Goal: Information Seeking & Learning: Find specific fact

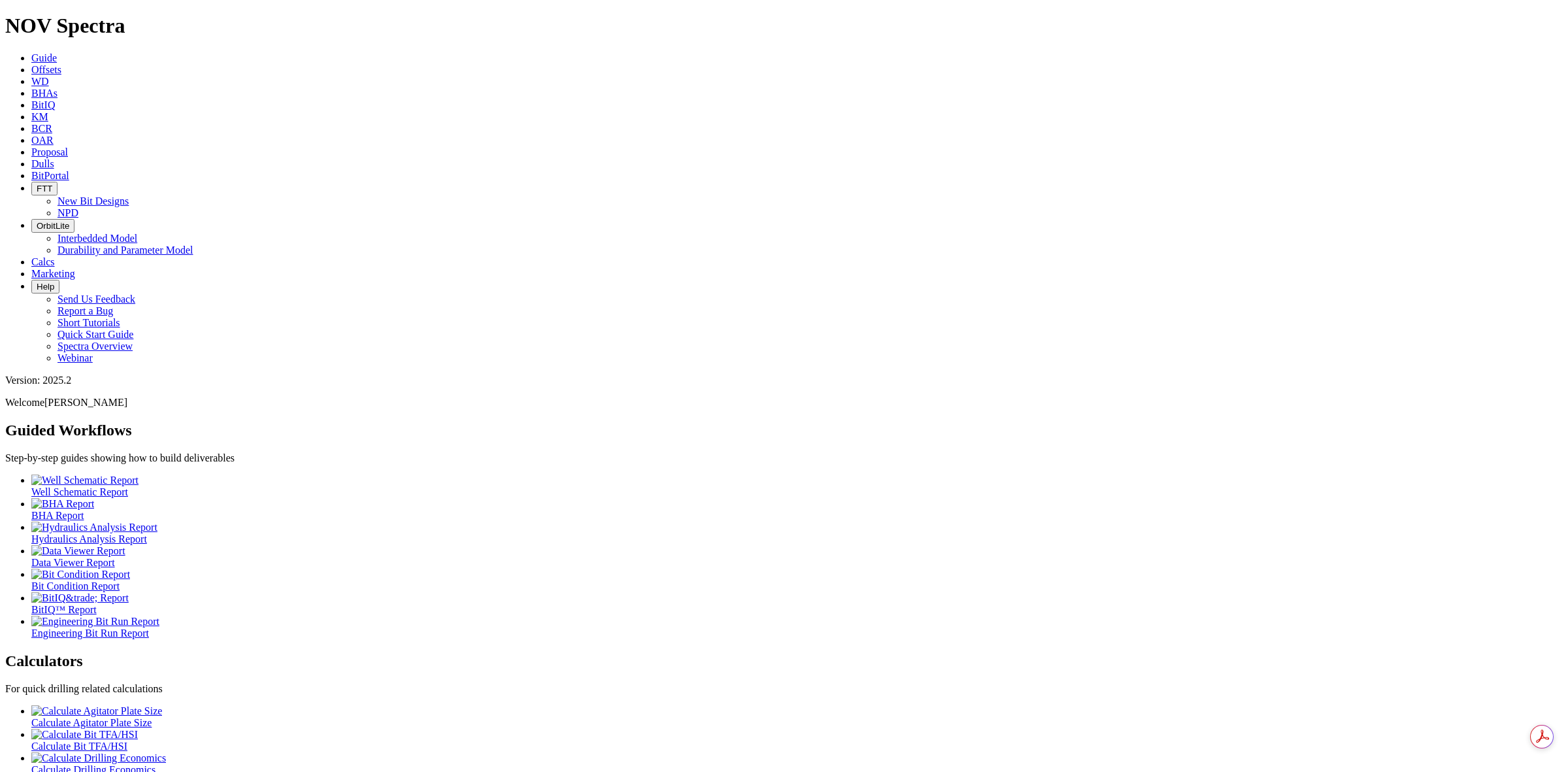
click at [61, 64] on link "Offsets" at bounding box center [46, 69] width 30 height 11
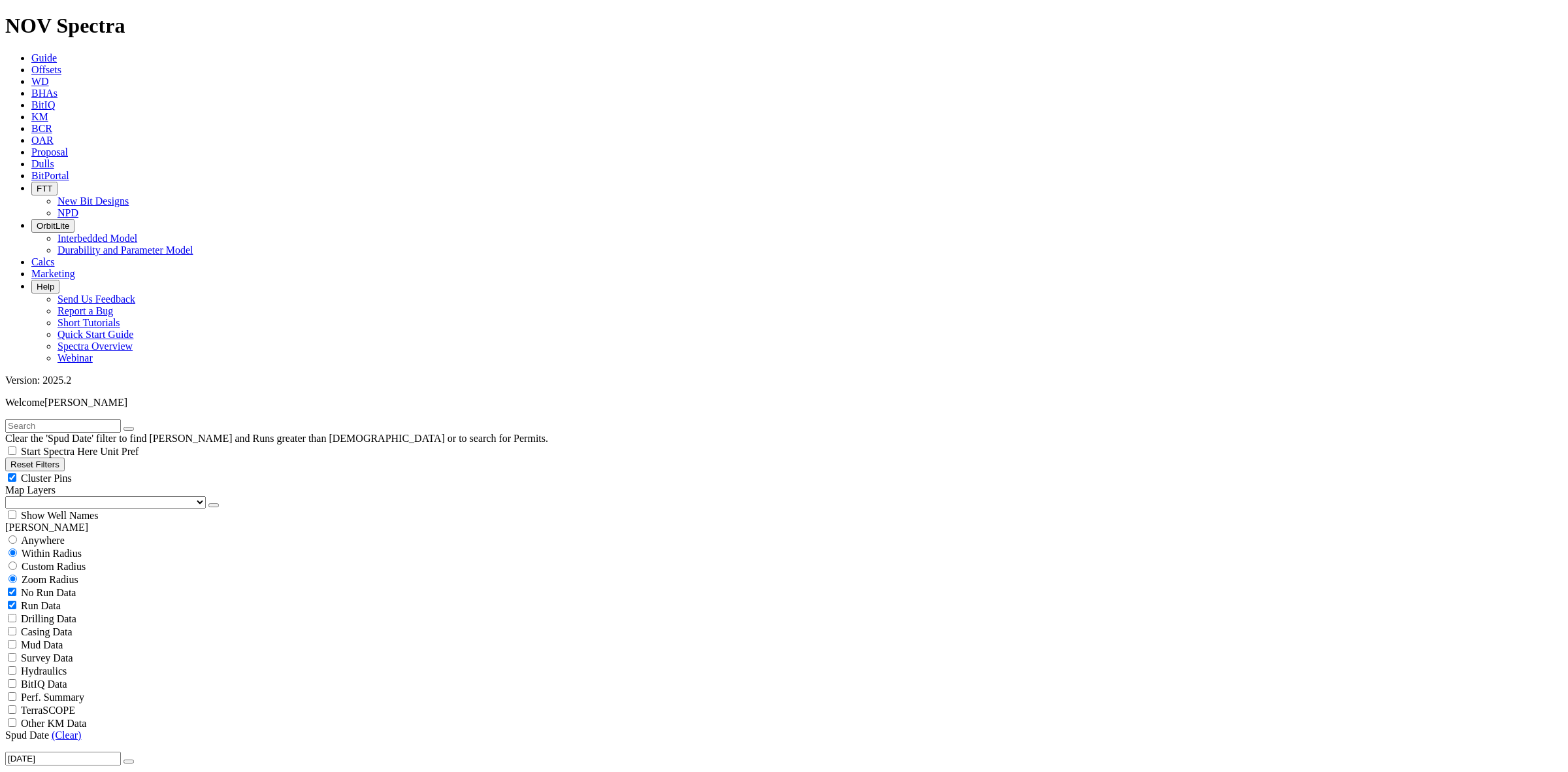
click at [8, 534] on filter-controls-geo "Anywhere Within Radius Custom Radius Zoom Radius Miles Kilometers" at bounding box center [784, 560] width 1557 height 53
click at [17, 536] on input "radio" at bounding box center [13, 540] width 9 height 9
radio input "true"
radio input "false"
click at [43, 419] on input "text" at bounding box center [63, 426] width 116 height 13
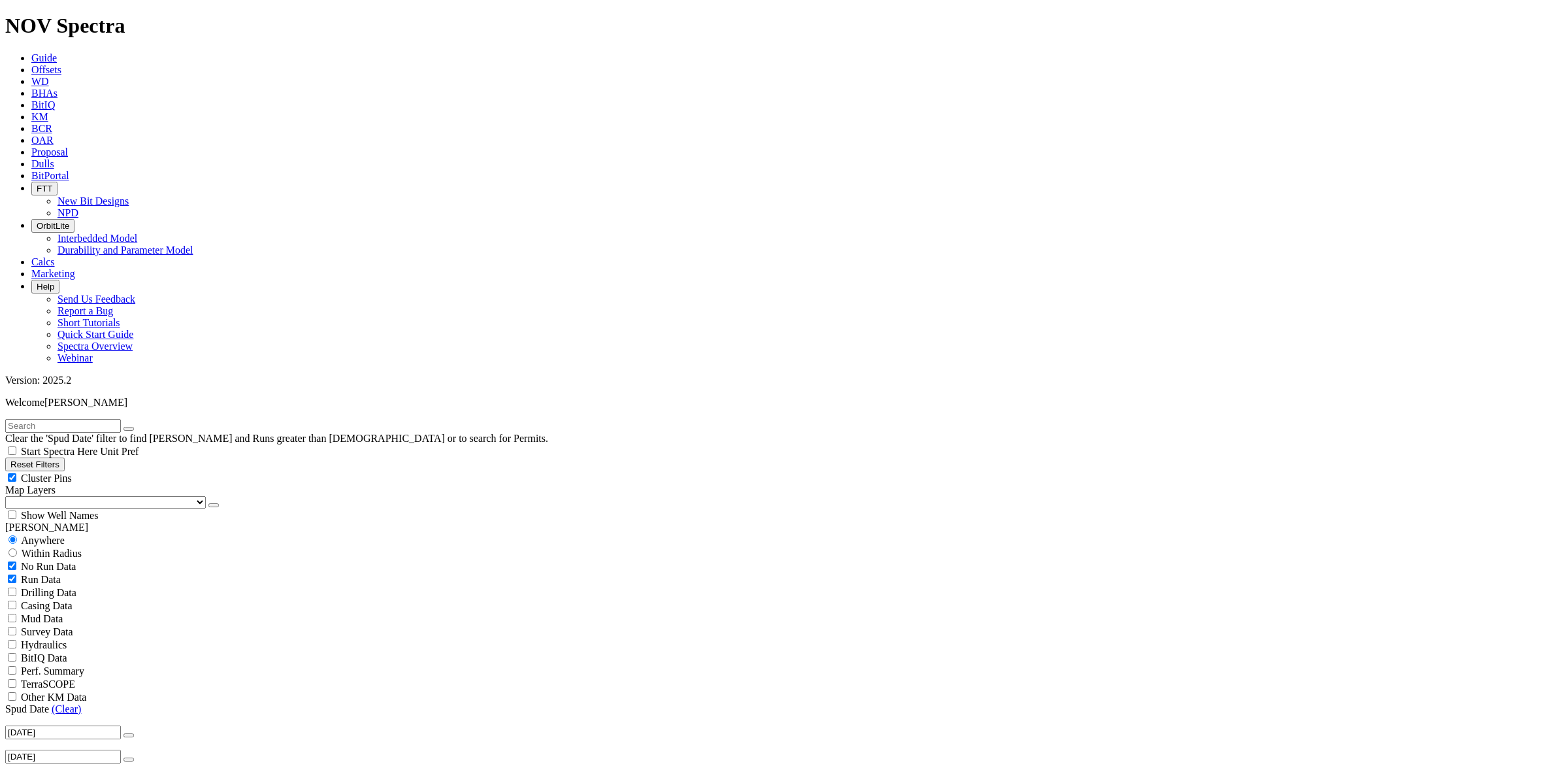
type input "kocr"
click at [142, 429] on icon "submit" at bounding box center [142, 429] width 0 height 0
click at [129, 736] on icon "button" at bounding box center [129, 736] width 0 height 0
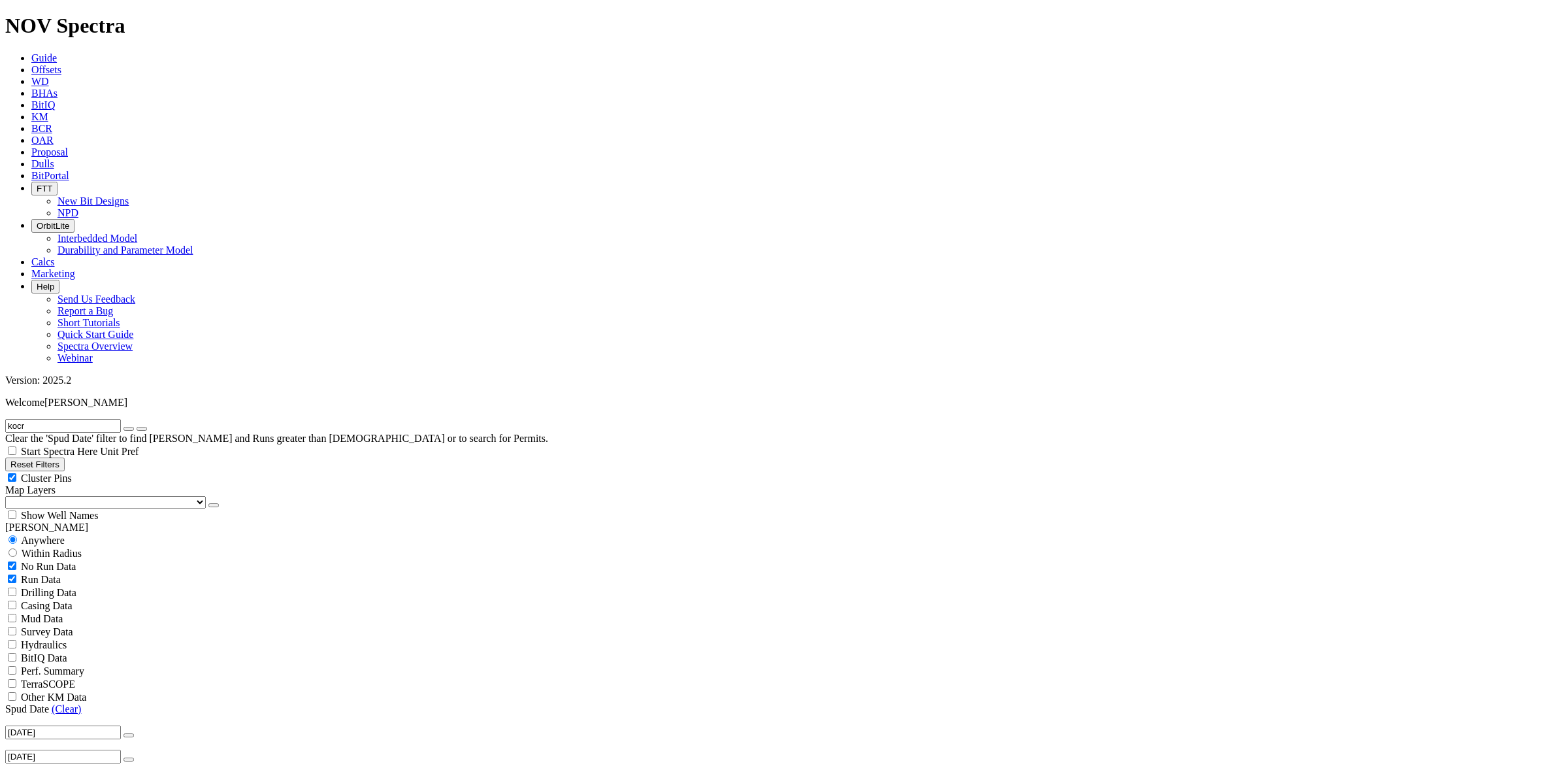
drag, startPoint x: 50, startPoint y: 477, endPoint x: 65, endPoint y: 488, distance: 18.6
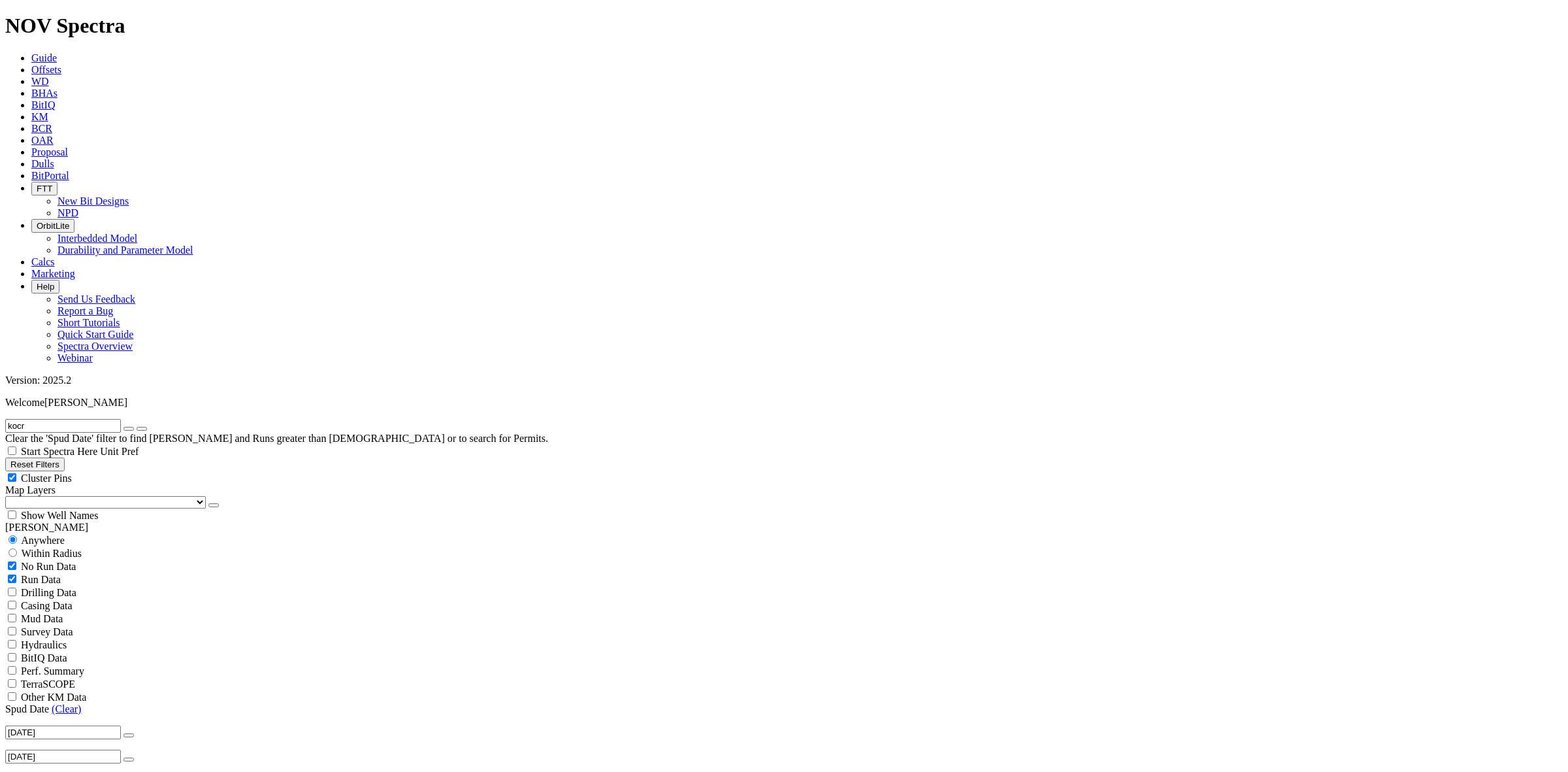
type input "[DATE]"
select select "12.25"
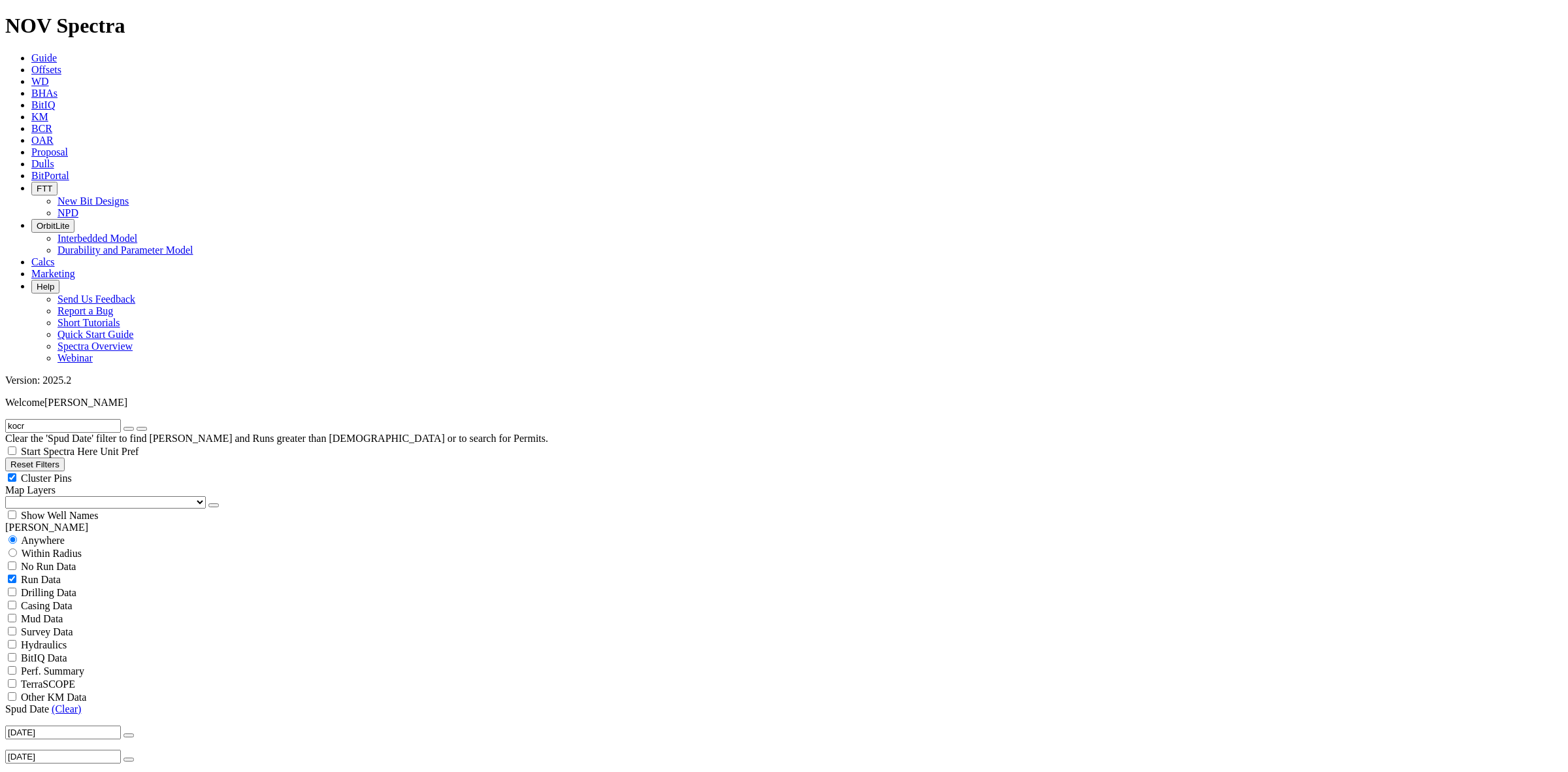
checkbox input "false"
drag, startPoint x: 1528, startPoint y: 670, endPoint x: 1550, endPoint y: 678, distance: 23.4
drag, startPoint x: 1554, startPoint y: 408, endPoint x: 1511, endPoint y: 406, distance: 43.0
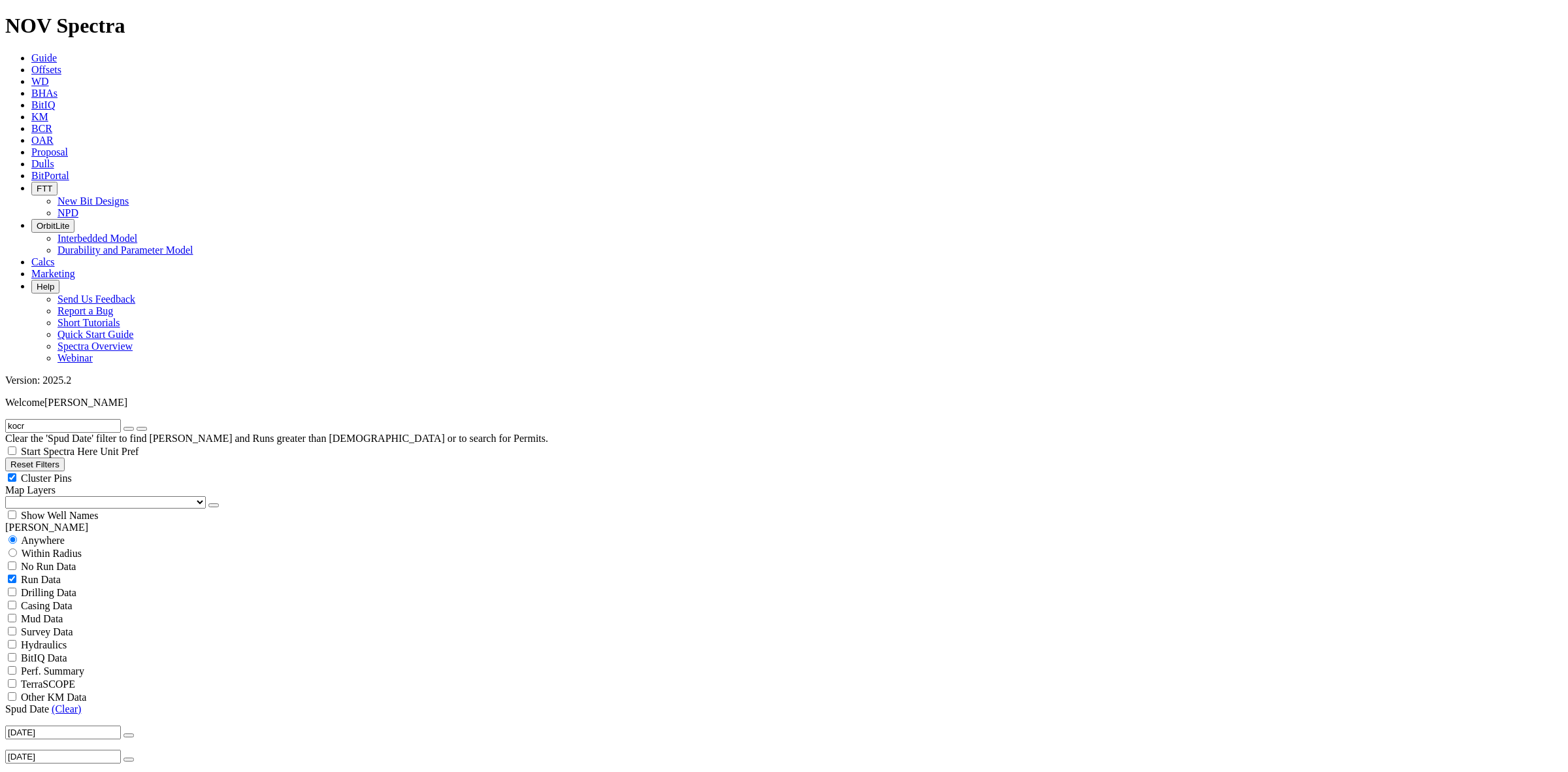
copy span "10120454"
